Goal: Entertainment & Leisure: Consume media (video, audio)

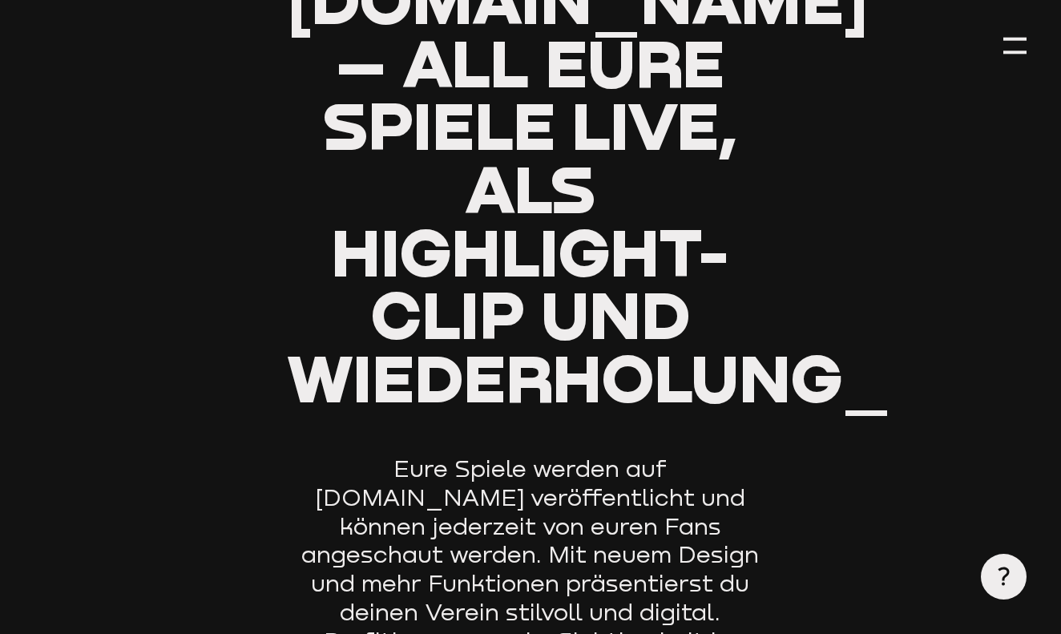
type input "0.8"
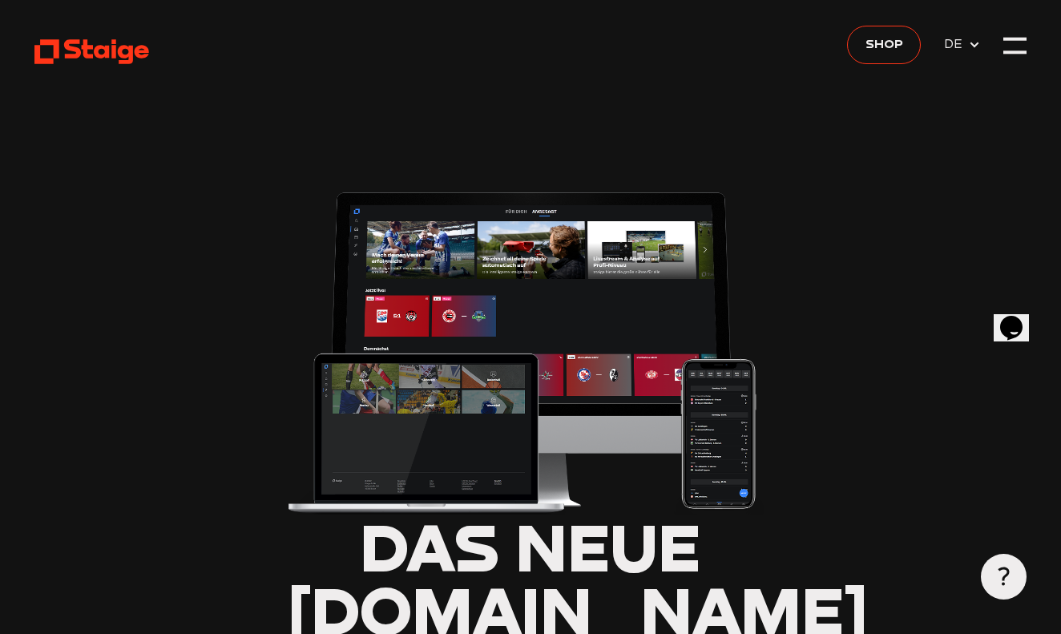
click at [958, 45] on span "DE" at bounding box center [956, 44] width 24 height 20
click at [977, 46] on icon at bounding box center [974, 44] width 13 height 13
click at [950, 43] on span "DE" at bounding box center [956, 44] width 24 height 20
click at [971, 43] on use at bounding box center [973, 45] width 9 height 6
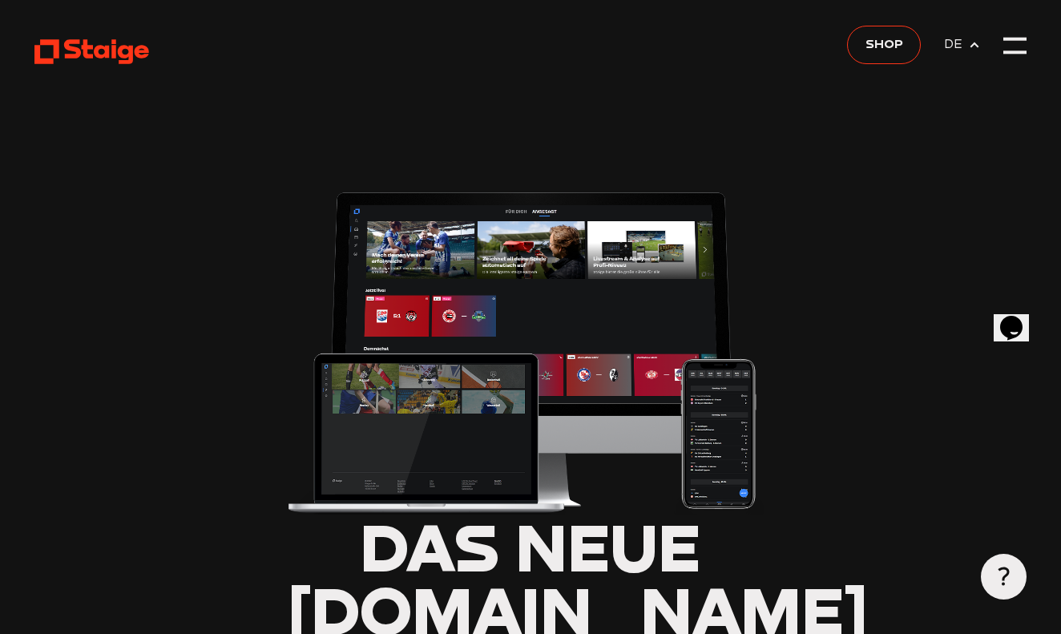
click at [971, 43] on icon at bounding box center [974, 44] width 13 height 13
click at [1021, 48] on div at bounding box center [1014, 45] width 23 height 23
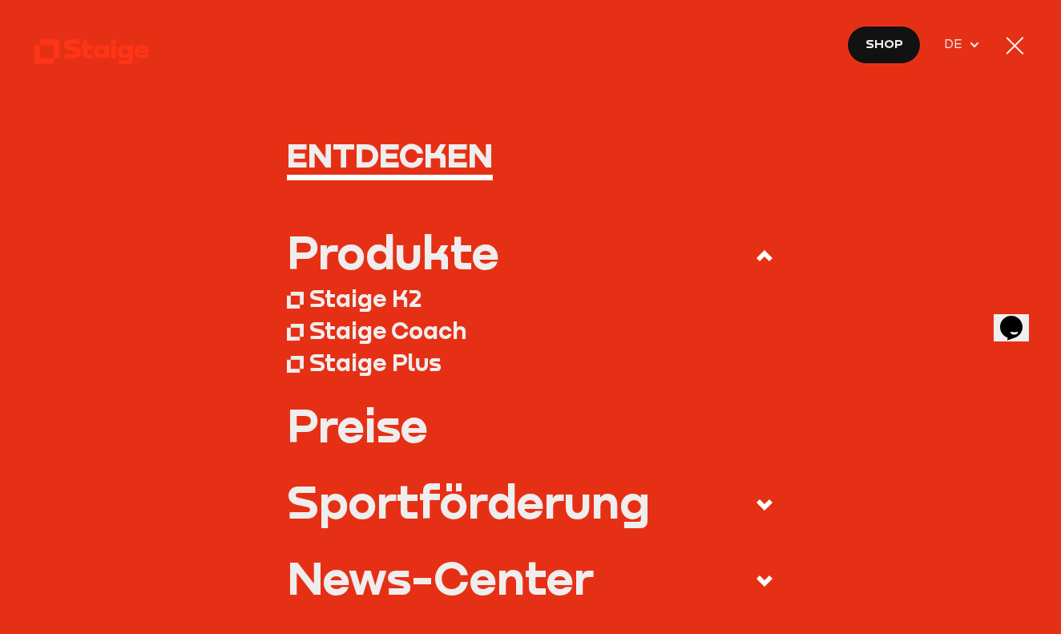
click at [1024, 53] on div at bounding box center [1014, 45] width 23 height 23
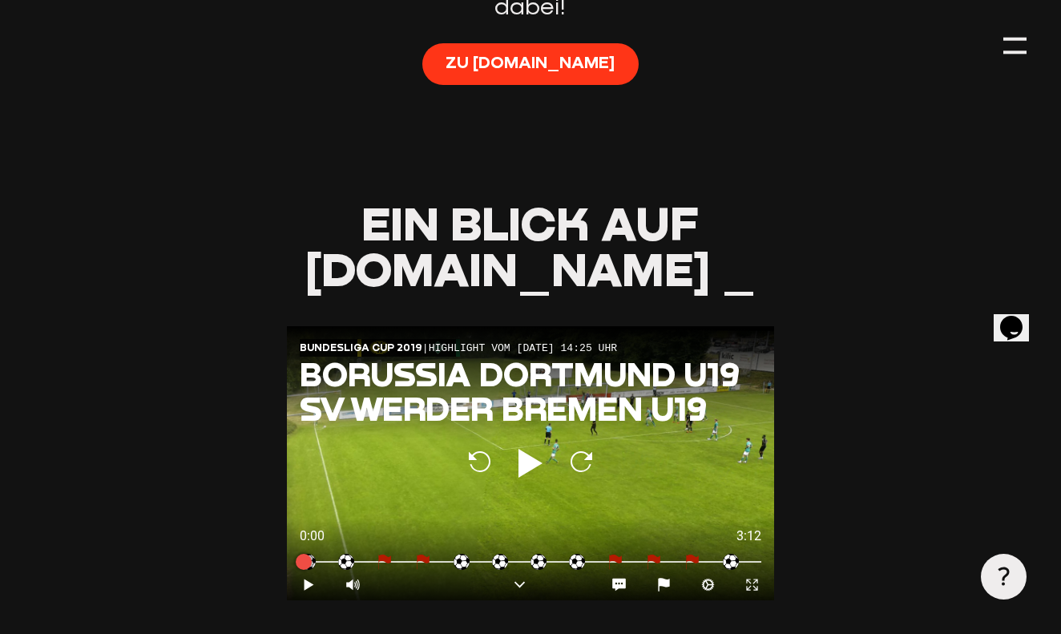
scroll to position [1385, 0]
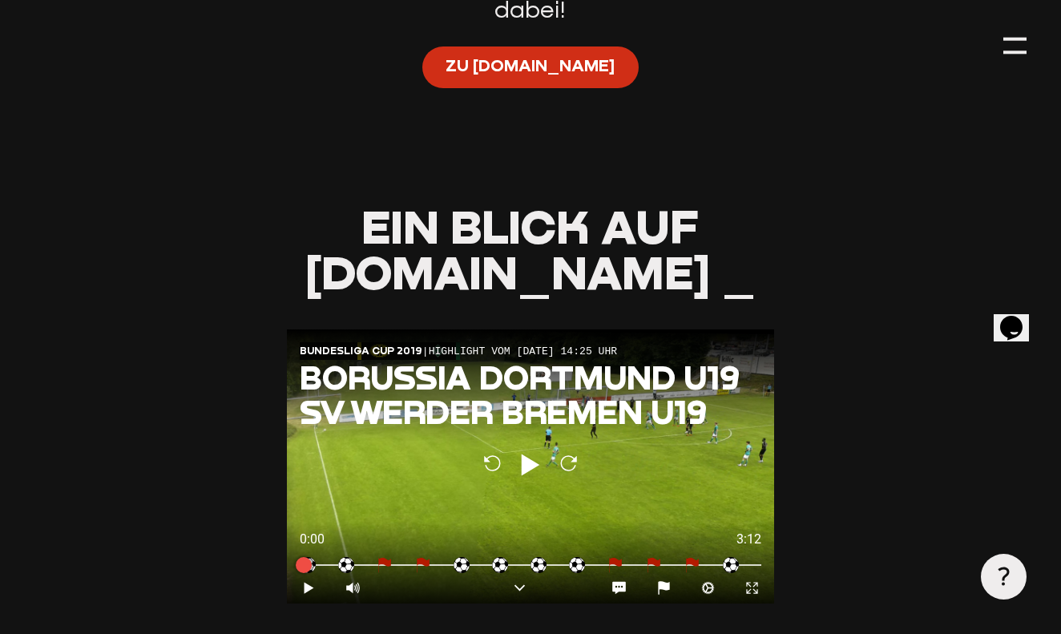
click at [570, 54] on span "Zu [DOMAIN_NAME]" at bounding box center [529, 65] width 169 height 23
